Goal: Information Seeking & Learning: Check status

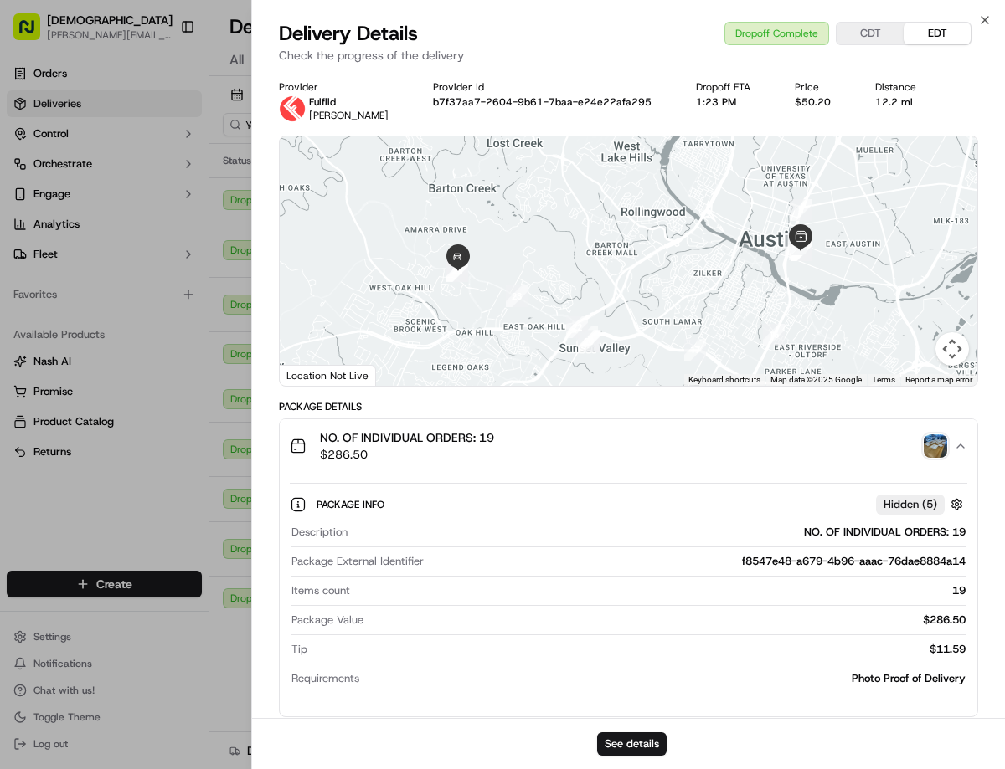
scroll to position [0, 227]
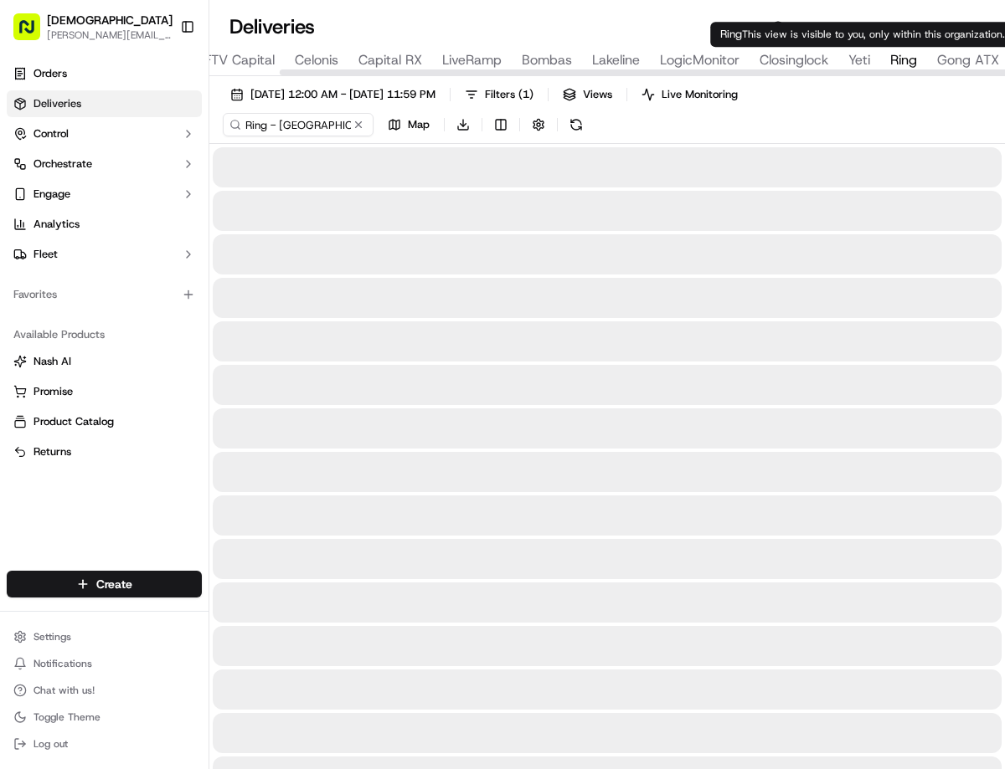
click at [899, 65] on span "Ring" at bounding box center [903, 60] width 27 height 20
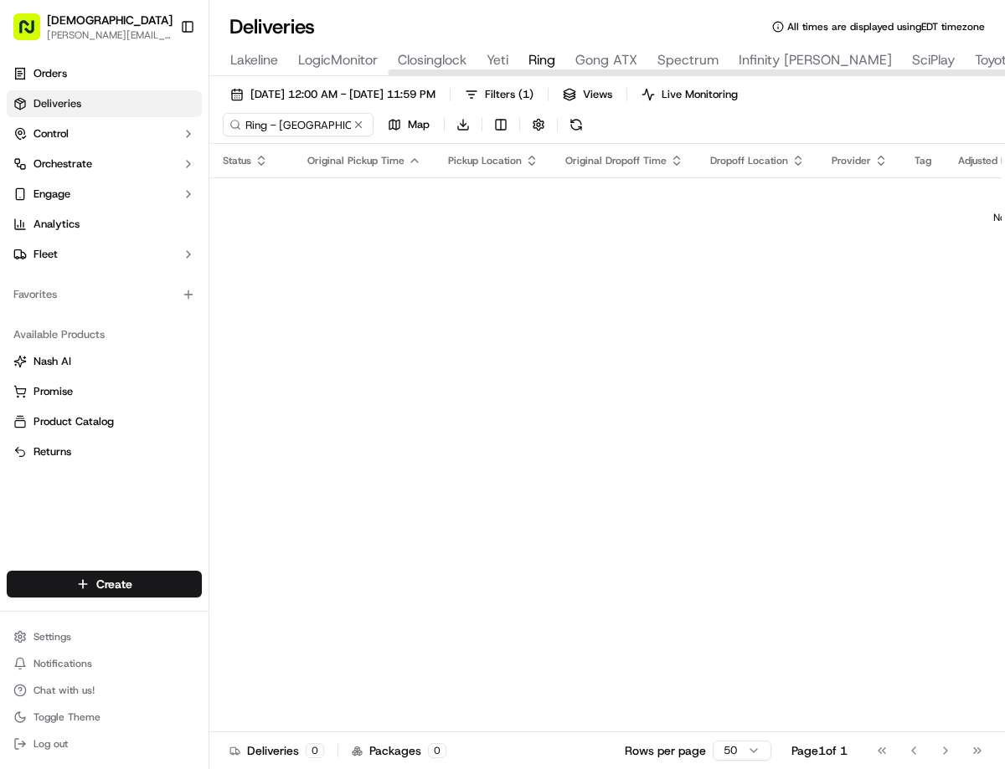
scroll to position [0, 598]
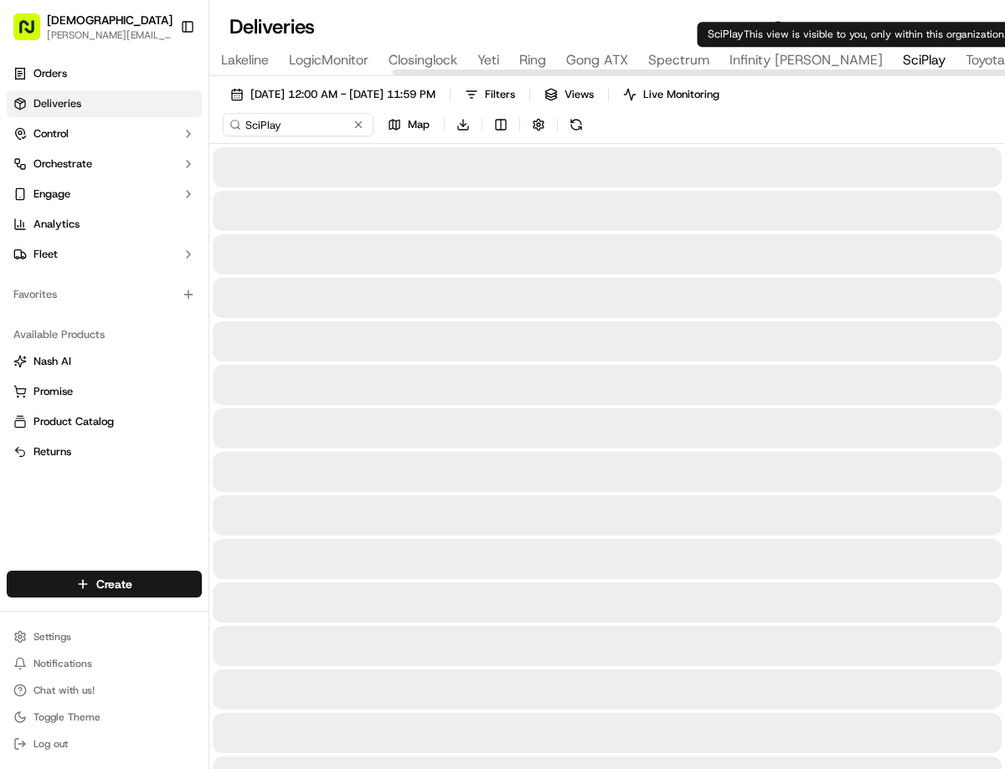
click at [902, 54] on span "SciPlay" at bounding box center [923, 60] width 43 height 20
click at [965, 54] on span "Toyota" at bounding box center [984, 60] width 39 height 20
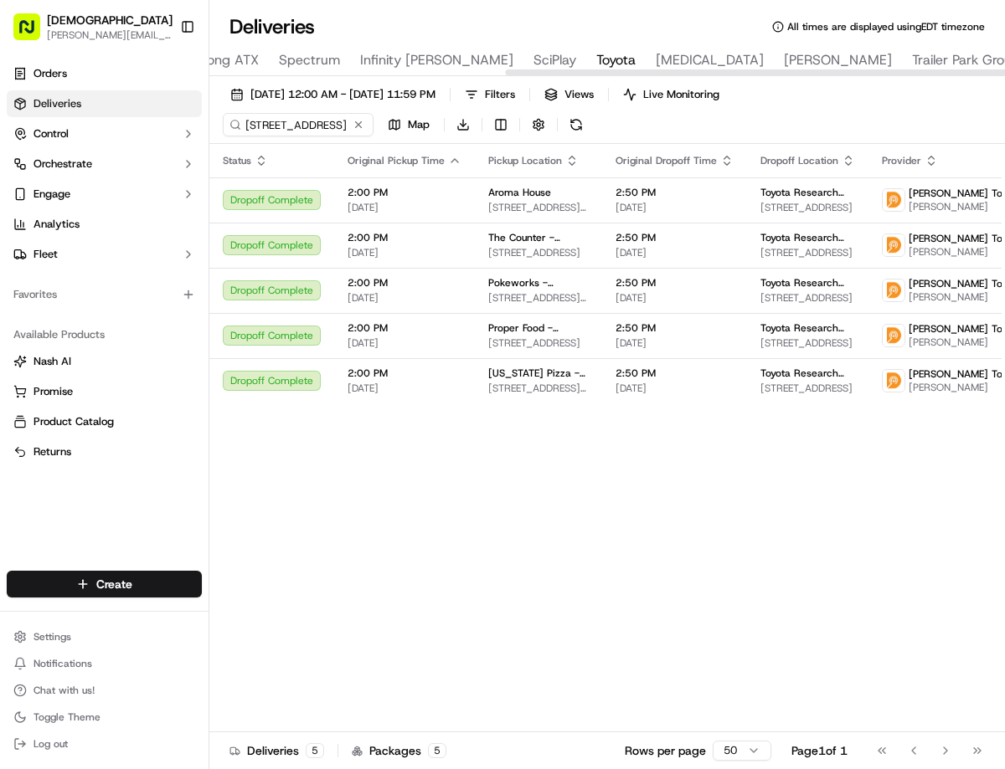
scroll to position [0, 969]
click at [719, 87] on span "Live Monitoring" at bounding box center [681, 94] width 76 height 15
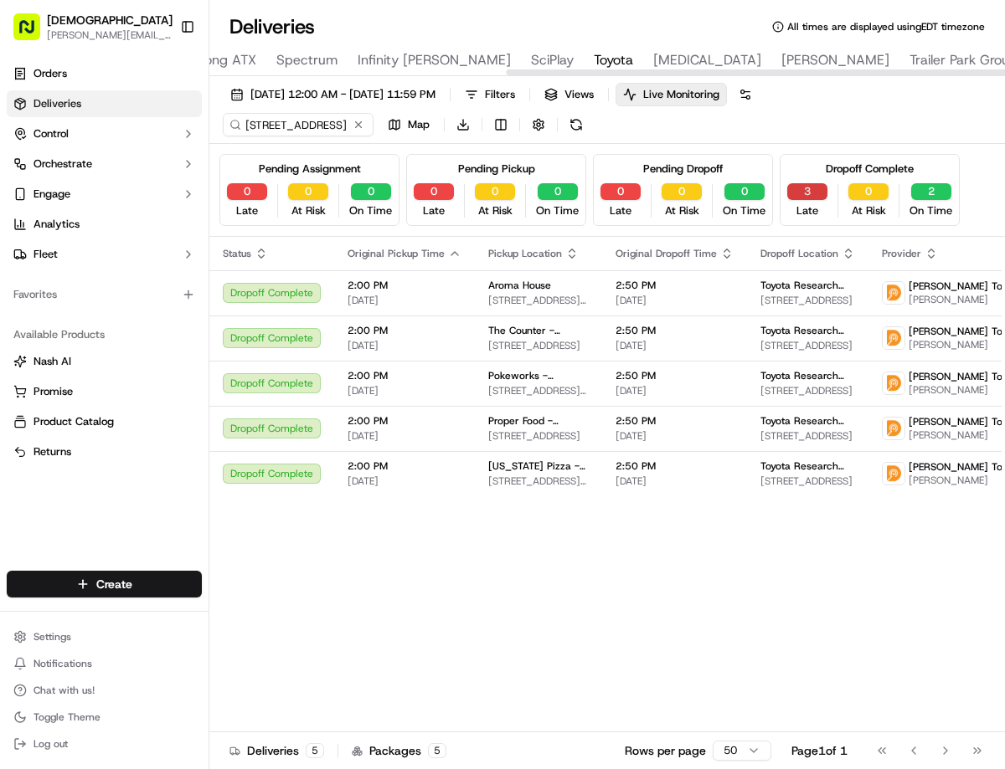
click at [790, 192] on button "3" at bounding box center [807, 191] width 40 height 17
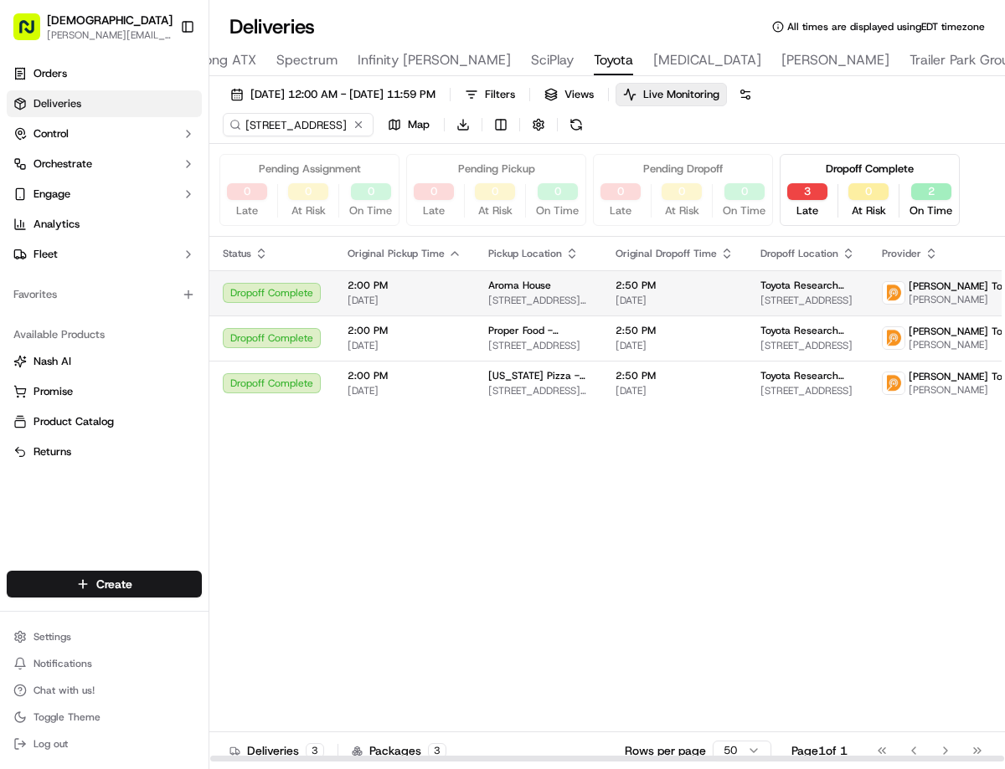
click at [657, 307] on td "2:50 PM [DATE]" at bounding box center [674, 292] width 145 height 45
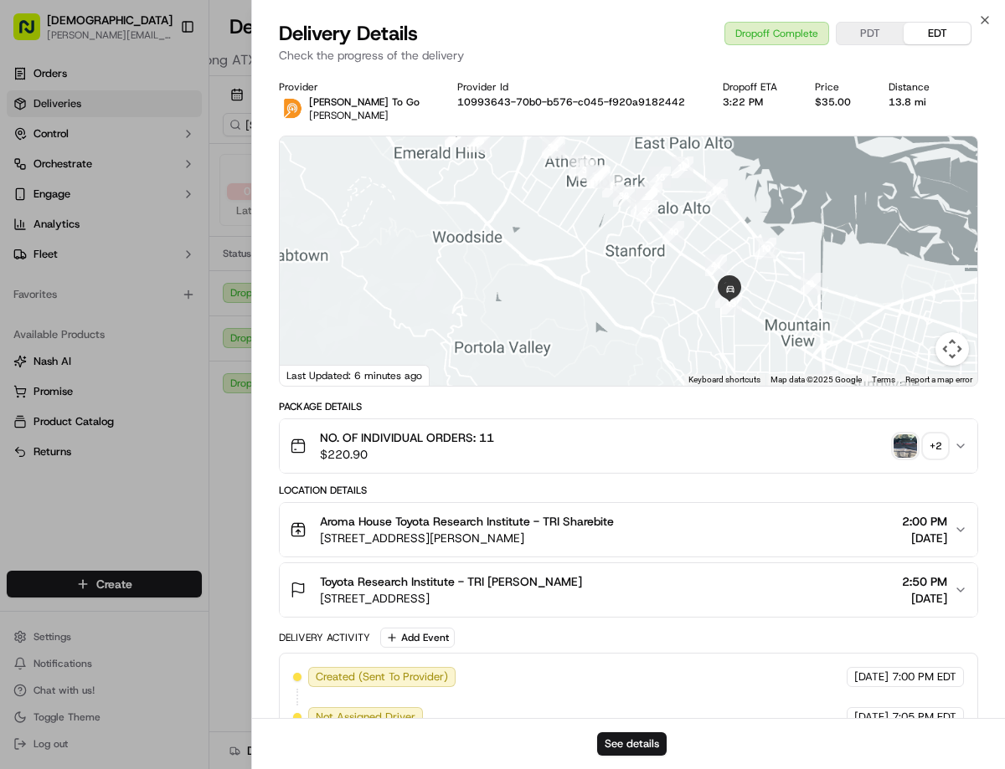
scroll to position [347, 0]
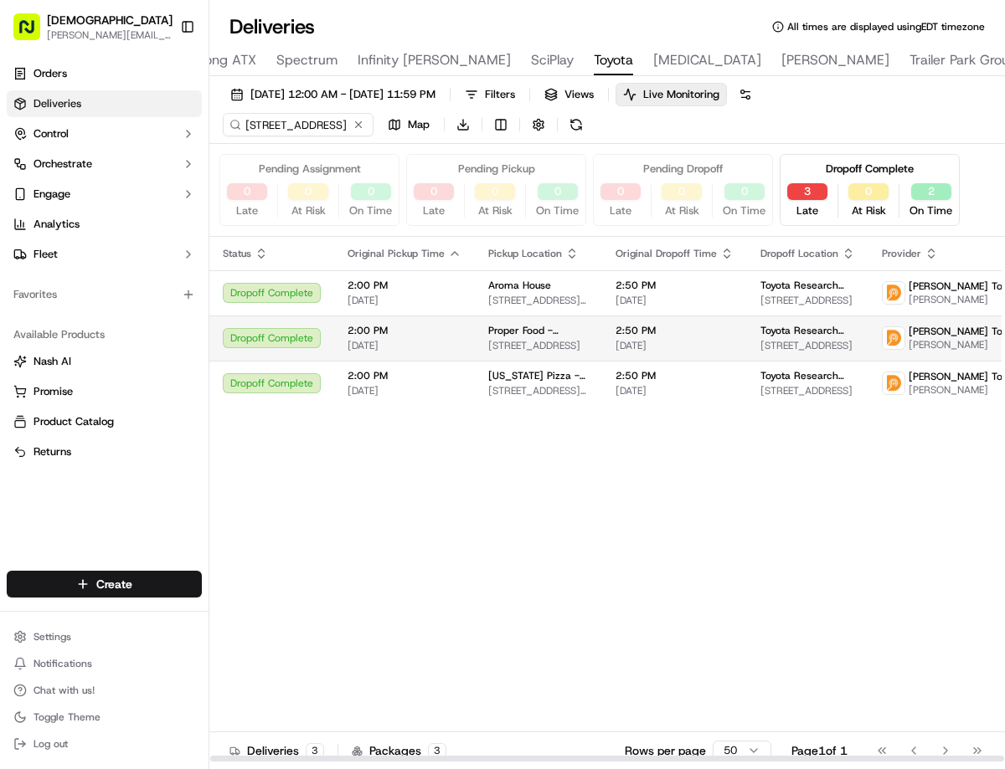
click at [468, 336] on td "2:00 PM [DATE]" at bounding box center [404, 338] width 141 height 45
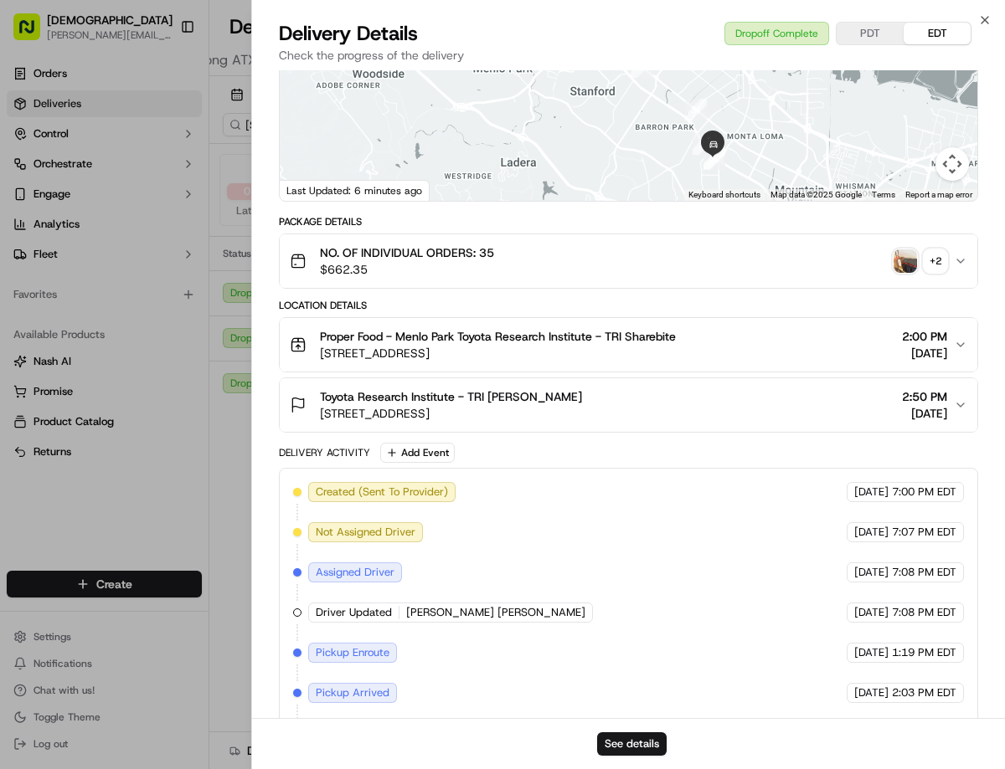
scroll to position [547, 0]
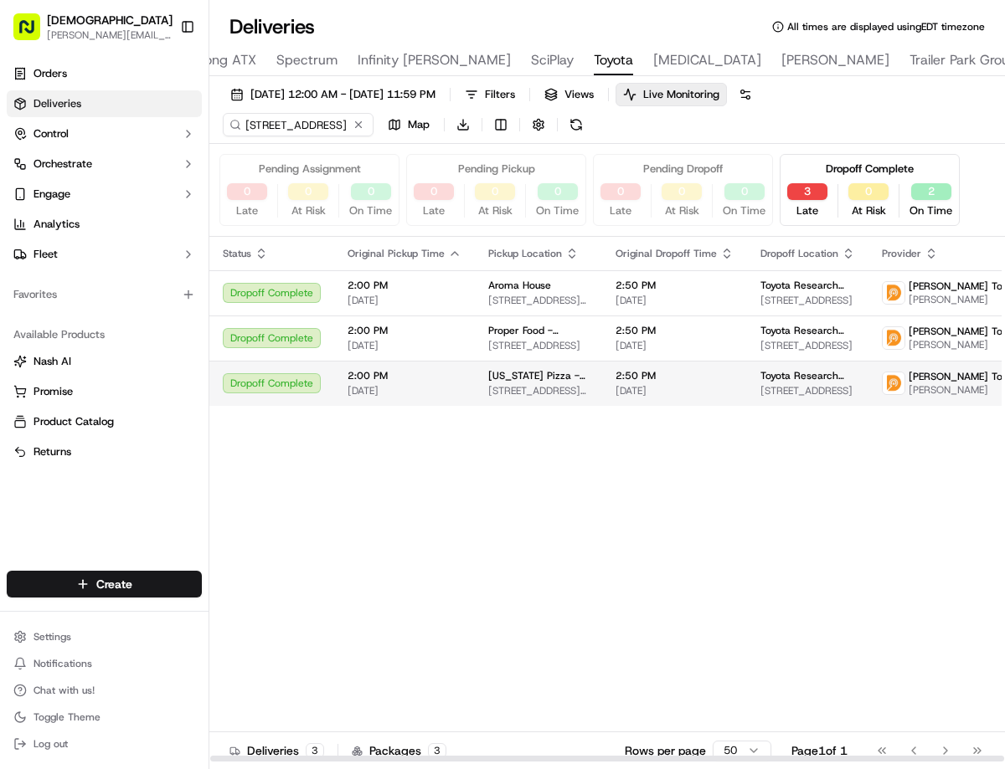
click at [373, 385] on span "[DATE]" at bounding box center [404, 390] width 114 height 13
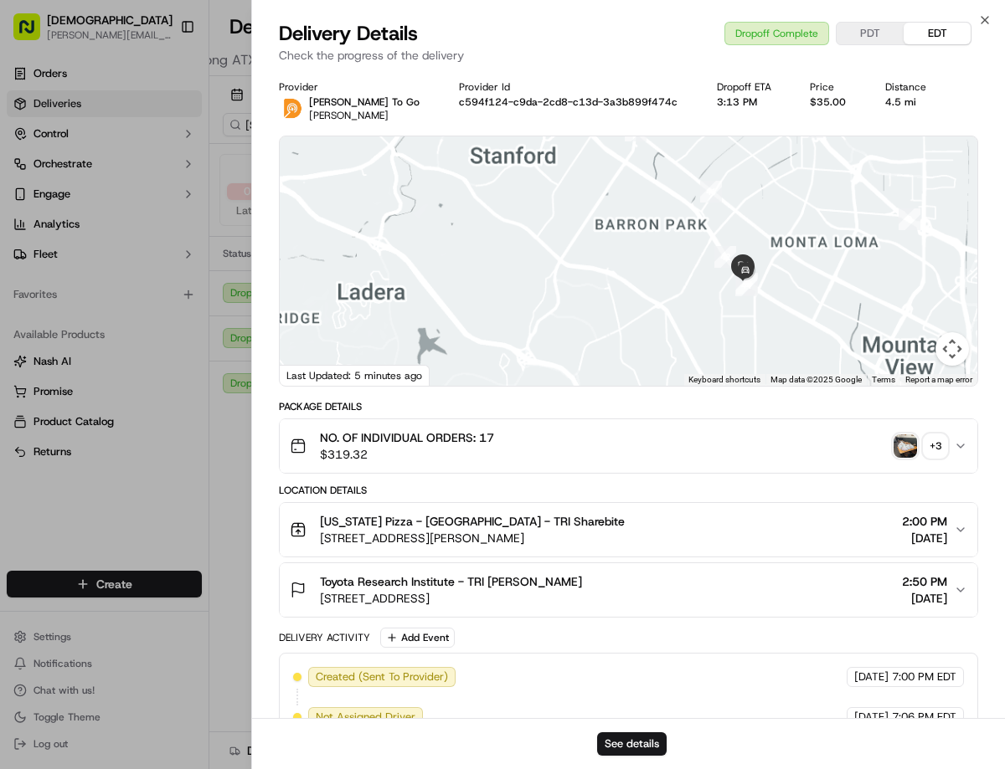
scroll to position [347, 0]
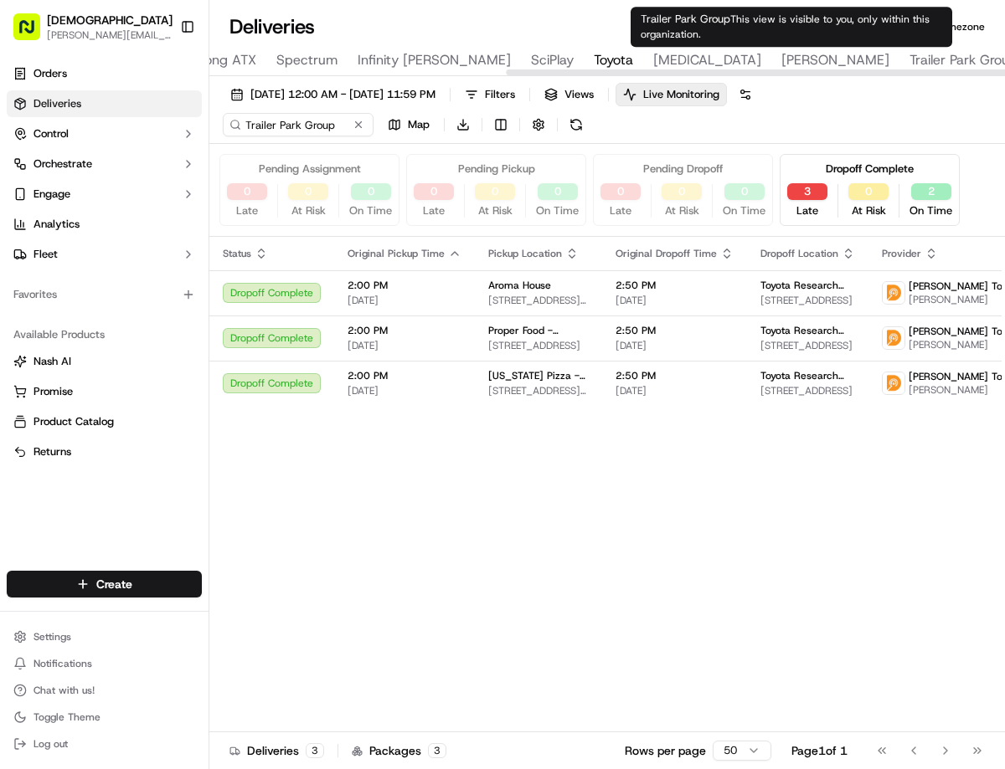
click at [909, 63] on span "Trailer Park Group" at bounding box center [963, 60] width 108 height 20
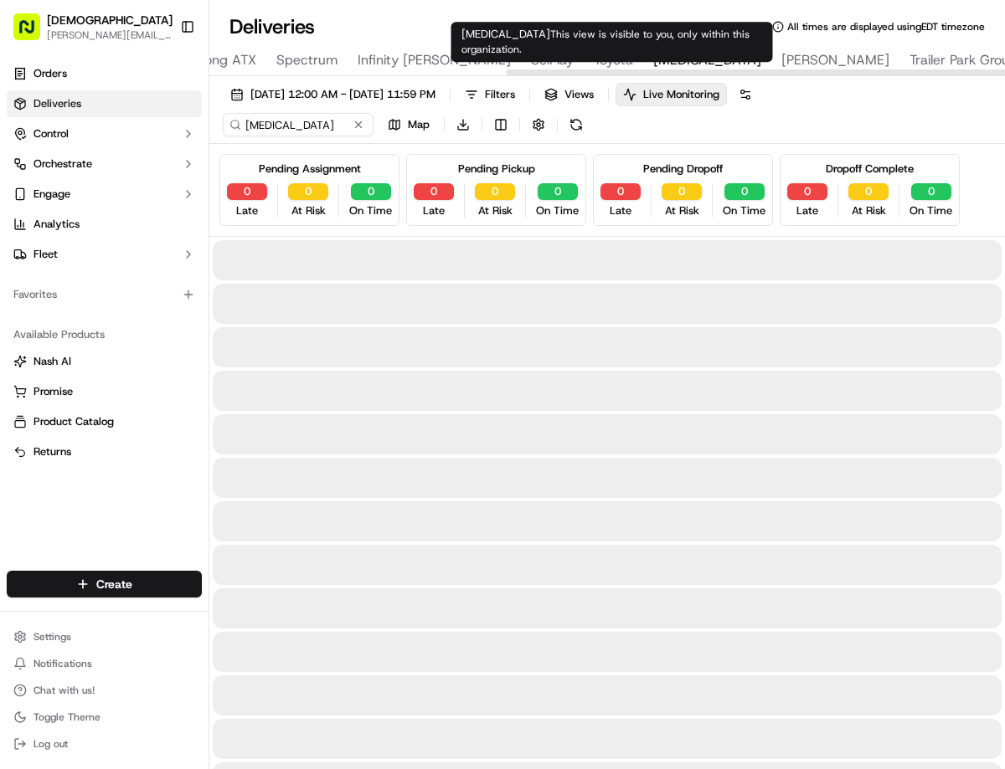
click at [653, 55] on span "[MEDICAL_DATA]" at bounding box center [707, 60] width 108 height 20
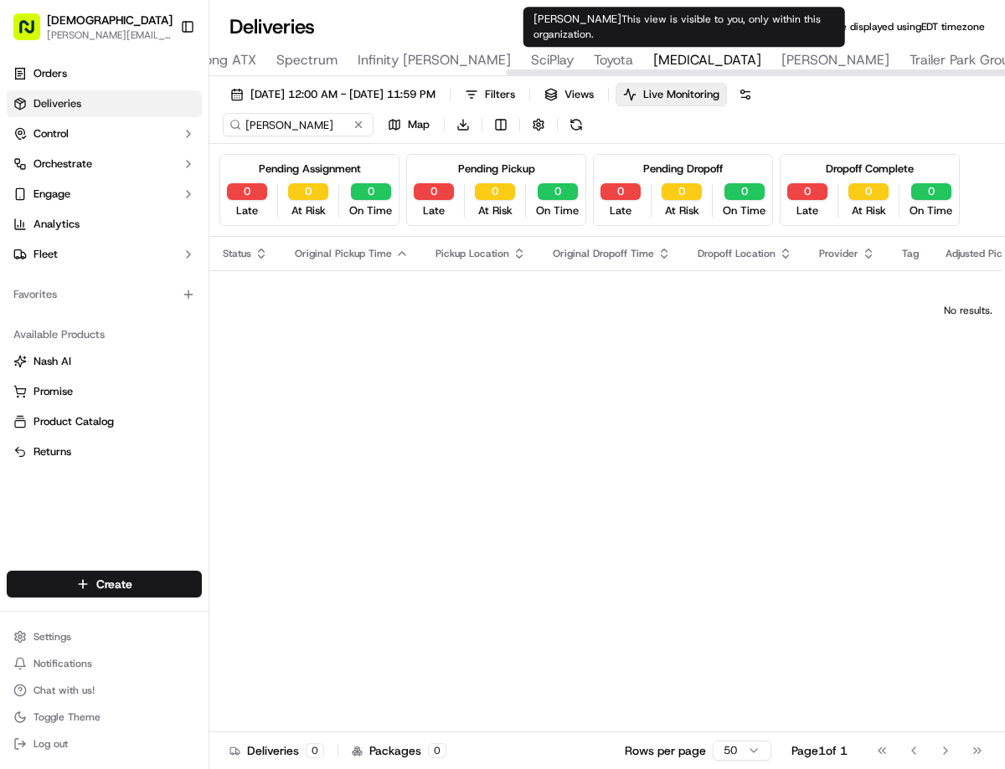
click at [781, 55] on span "[PERSON_NAME]" at bounding box center [835, 60] width 108 height 20
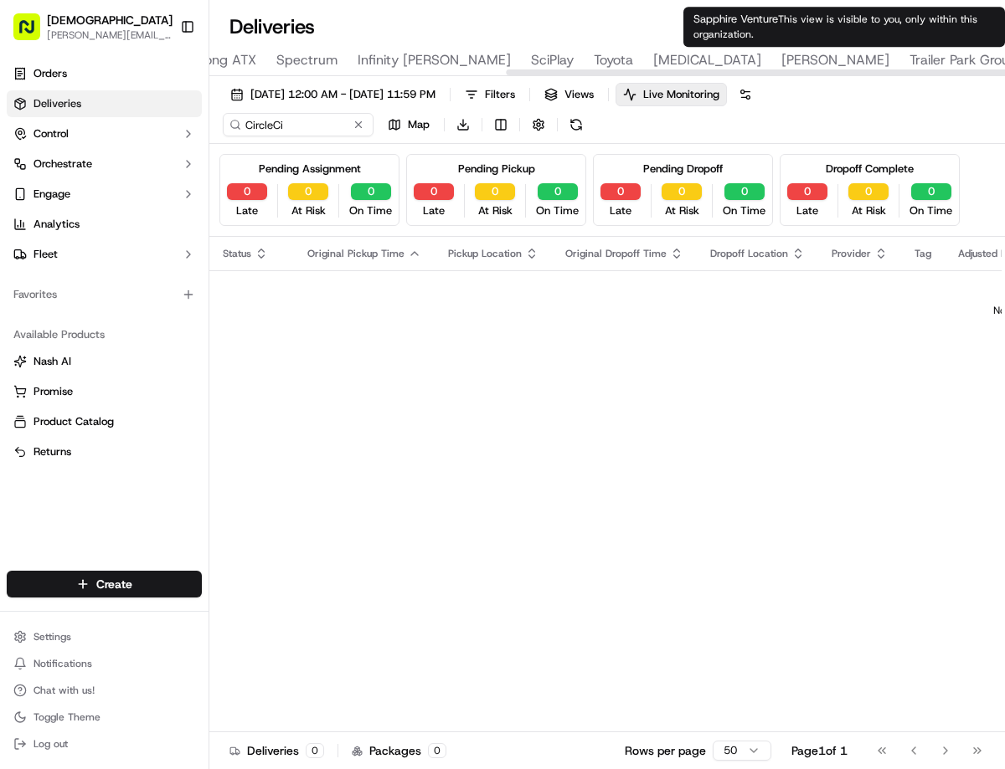
type input "Sapphire Venture"
